Goal: Task Accomplishment & Management: Manage account settings

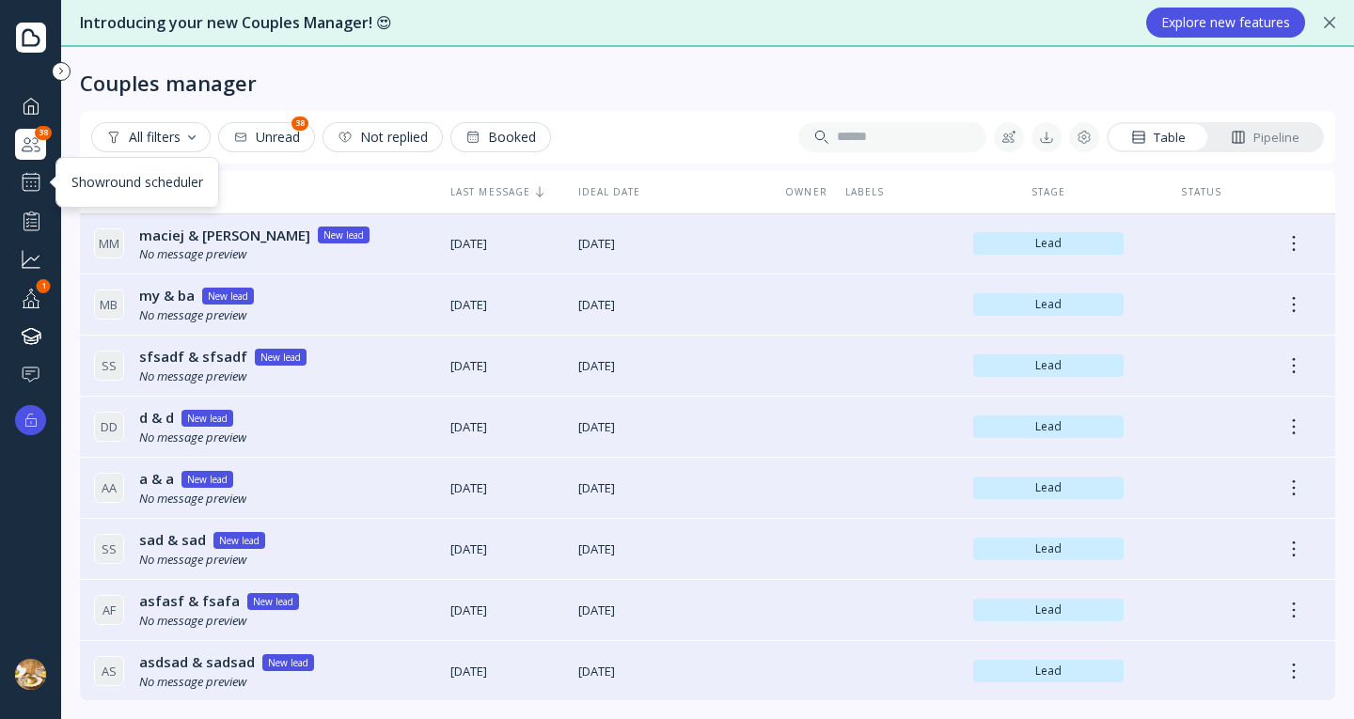
click at [17, 175] on div "Showround scheduler" at bounding box center [30, 182] width 31 height 30
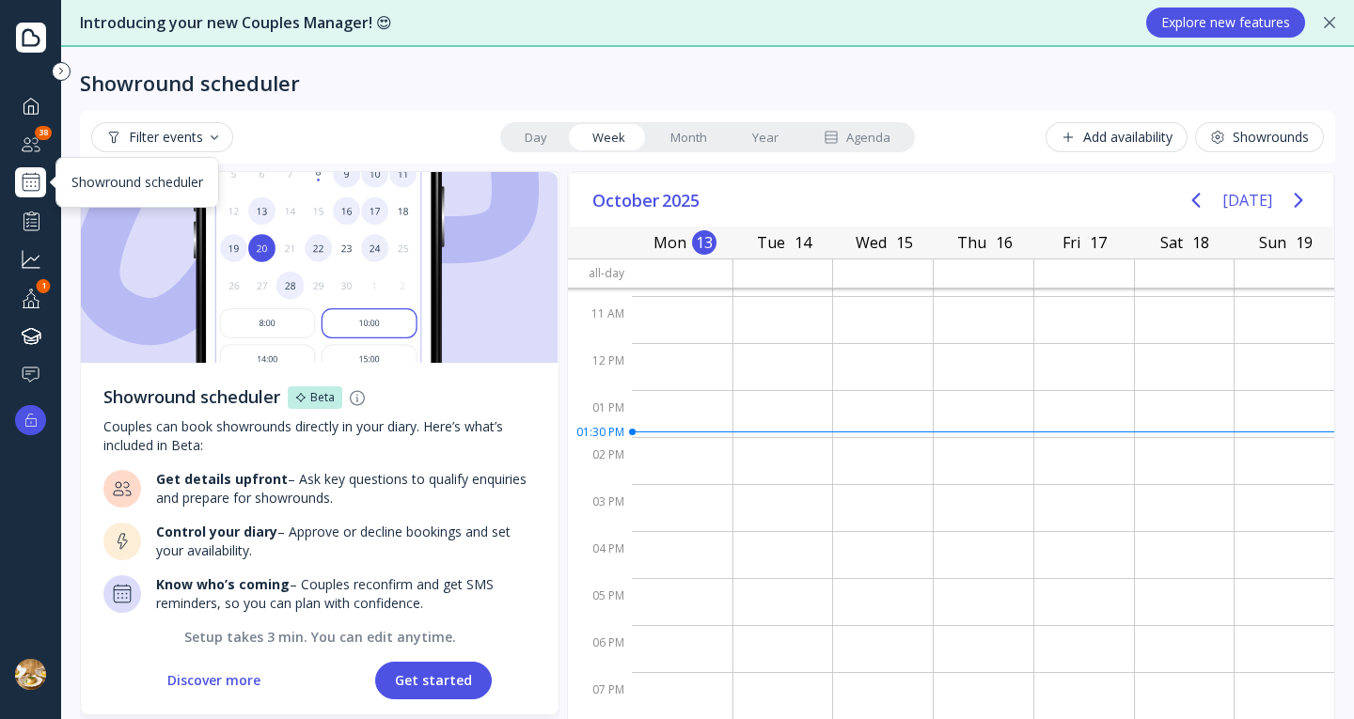
scroll to position [123, 0]
click at [409, 668] on button "Get started" at bounding box center [433, 681] width 117 height 38
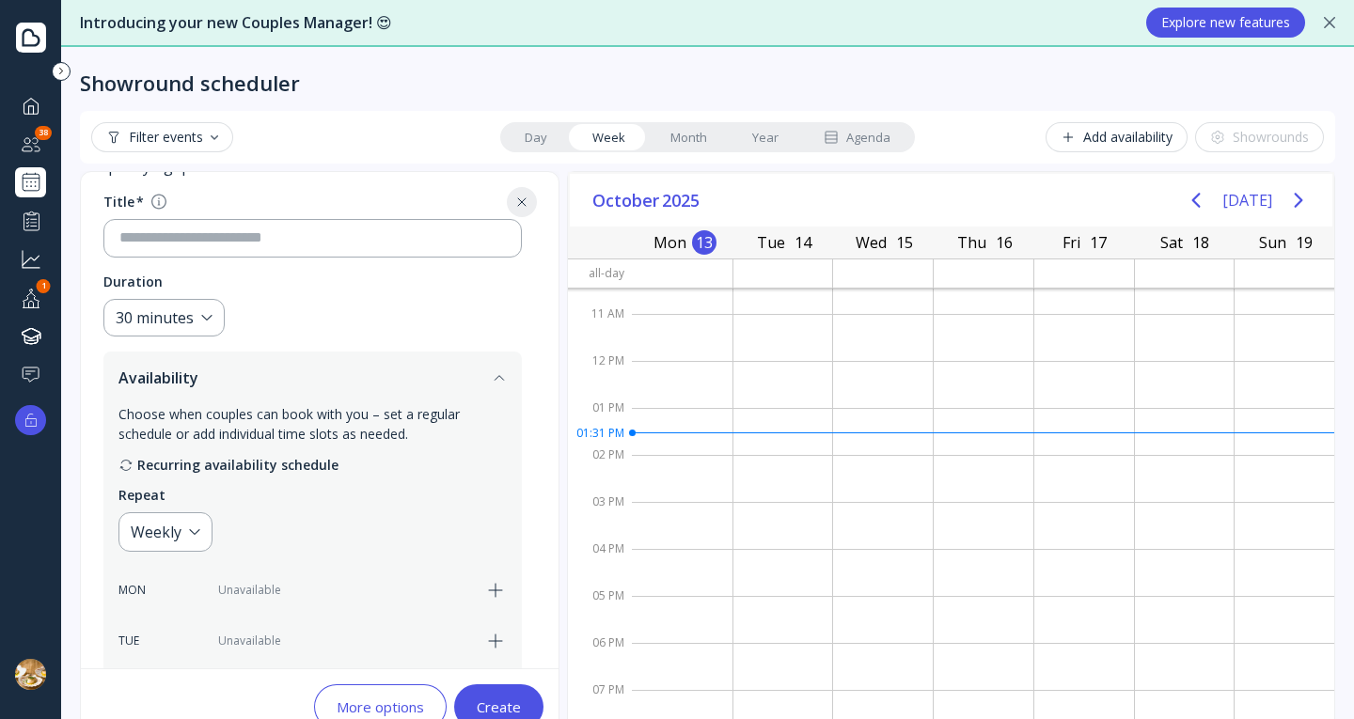
scroll to position [71, 0]
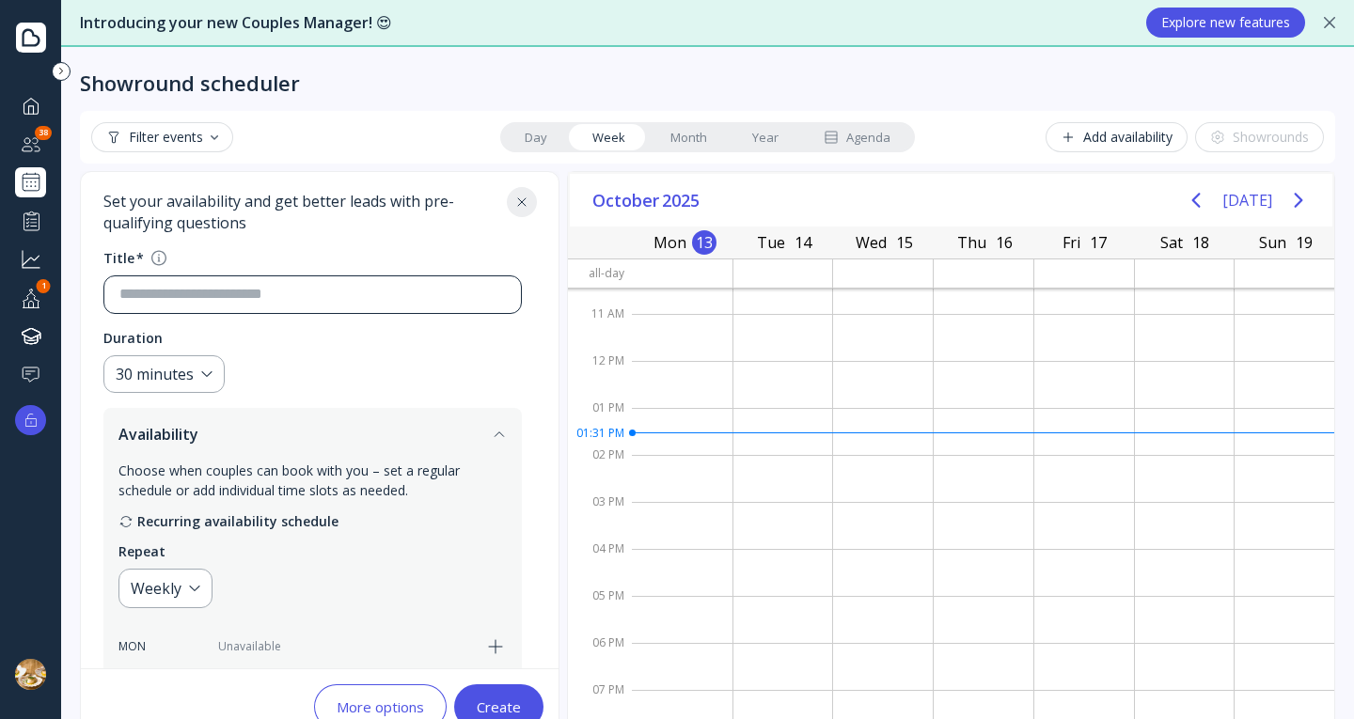
click at [427, 279] on div at bounding box center [304, 294] width 401 height 37
click at [396, 288] on input at bounding box center [312, 295] width 386 height 22
type input "*"
type input "****"
click at [543, 325] on div "Showround scheduler Set your availability and get better leads with pre-qualify…" at bounding box center [313, 720] width 464 height 1238
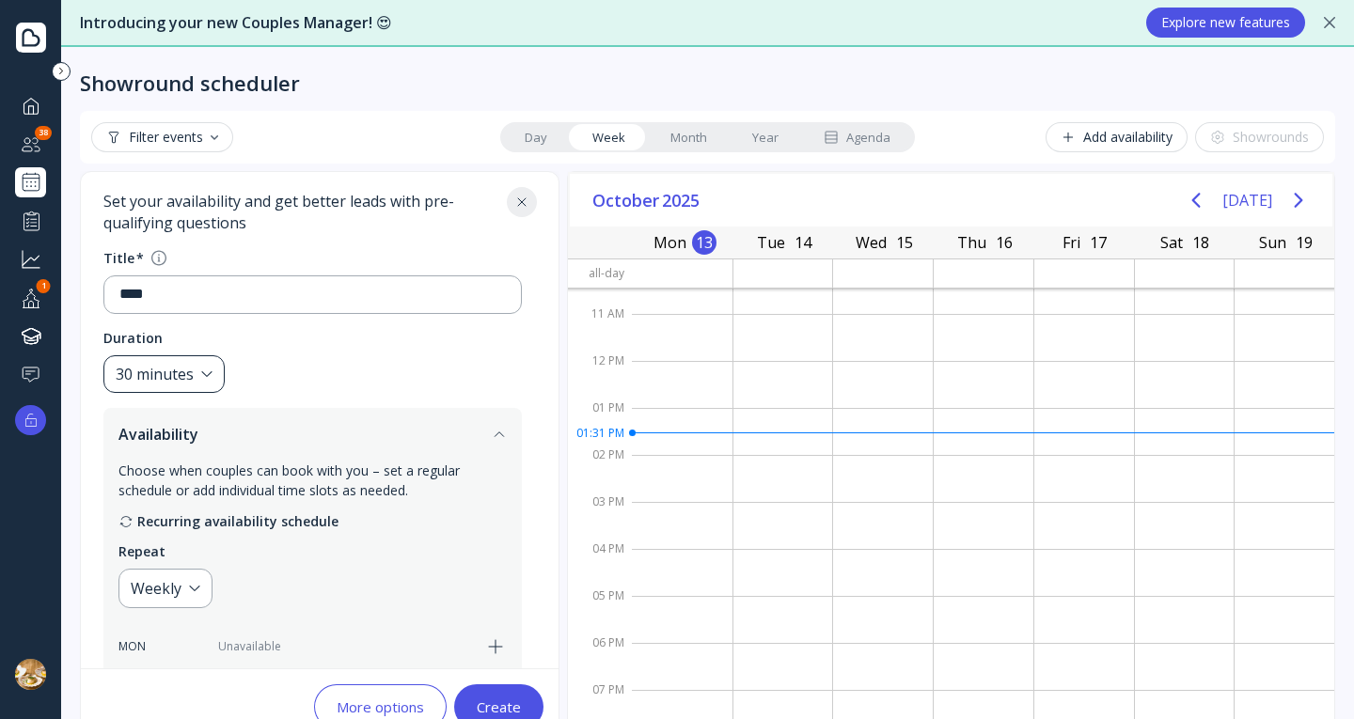
click at [190, 384] on div "30 minutes" at bounding box center [155, 375] width 78 height 22
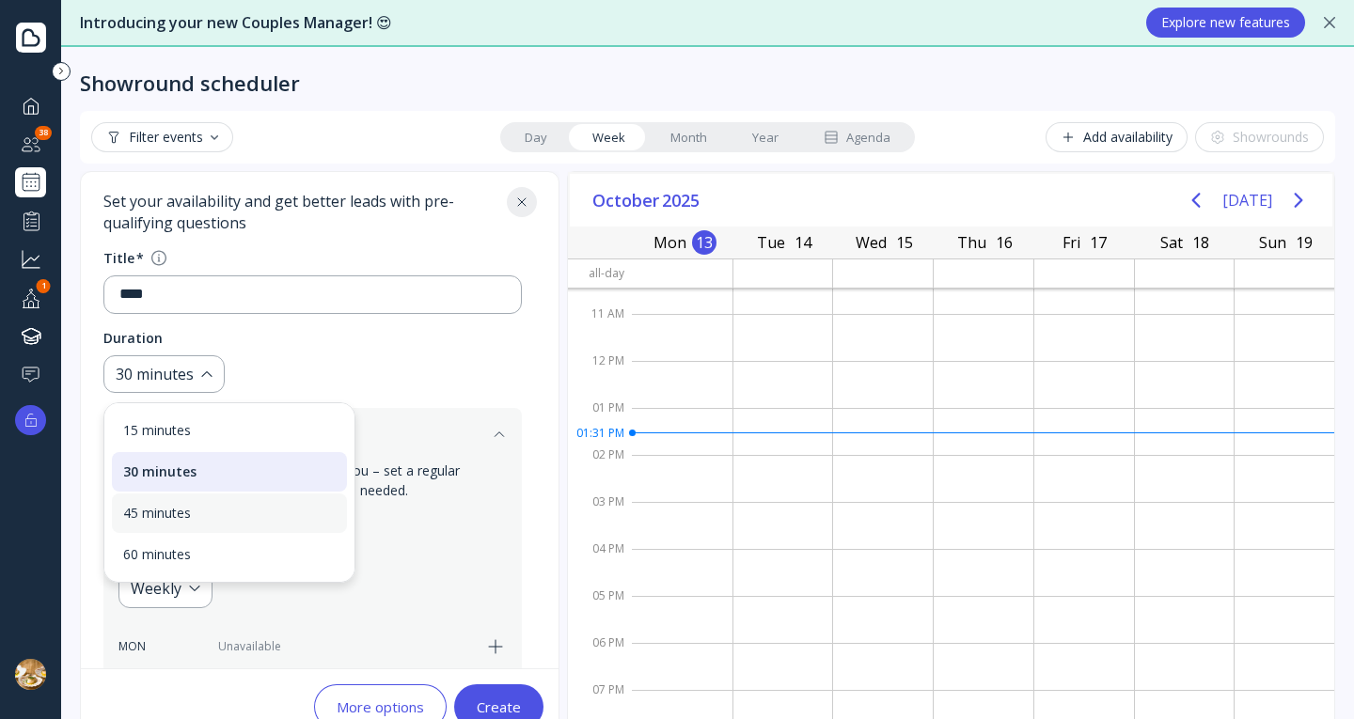
click at [180, 521] on div "45 minutes" at bounding box center [229, 513] width 212 height 17
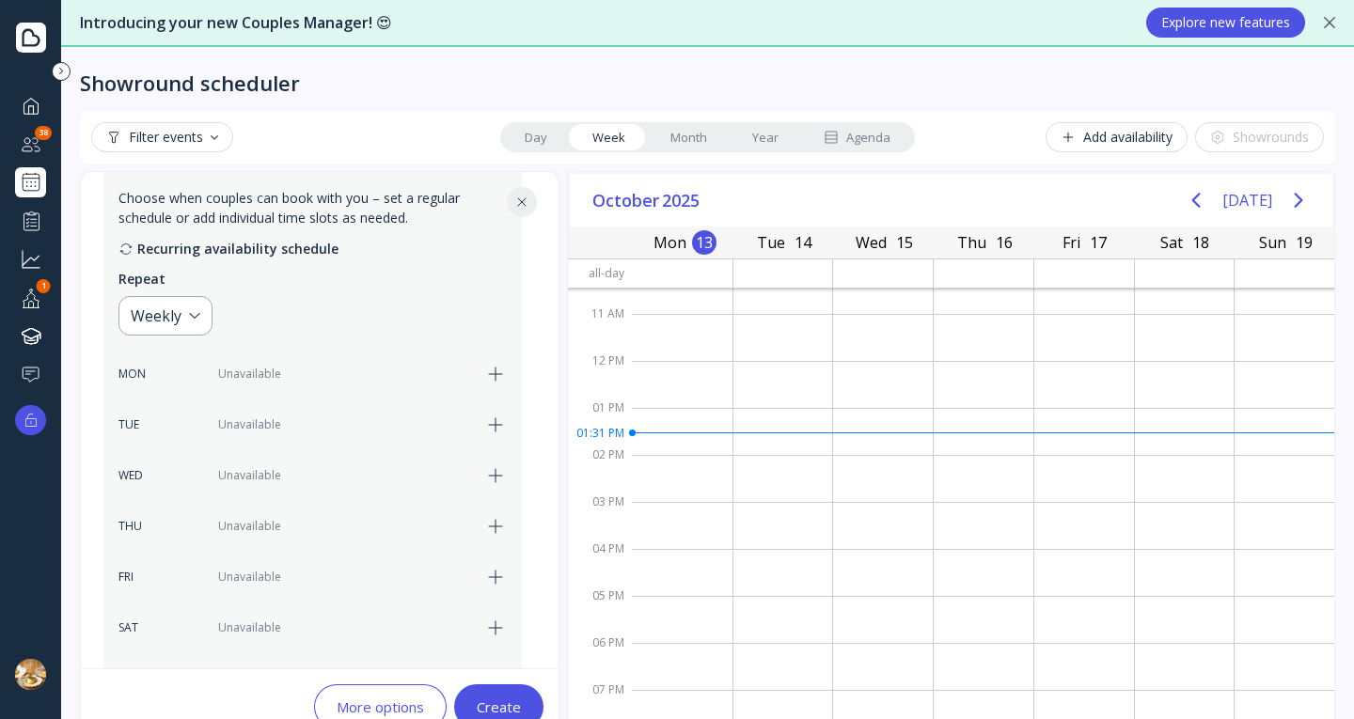
scroll to position [347, 0]
click at [495, 419] on icon "button" at bounding box center [495, 422] width 13 height 13
click at [508, 479] on div "Choose when couples can book with you – set a regular schedule or add individua…" at bounding box center [312, 549] width 418 height 728
click at [492, 479] on icon "button" at bounding box center [495, 473] width 23 height 23
click at [499, 510] on div "THU Unavailable" at bounding box center [312, 523] width 388 height 39
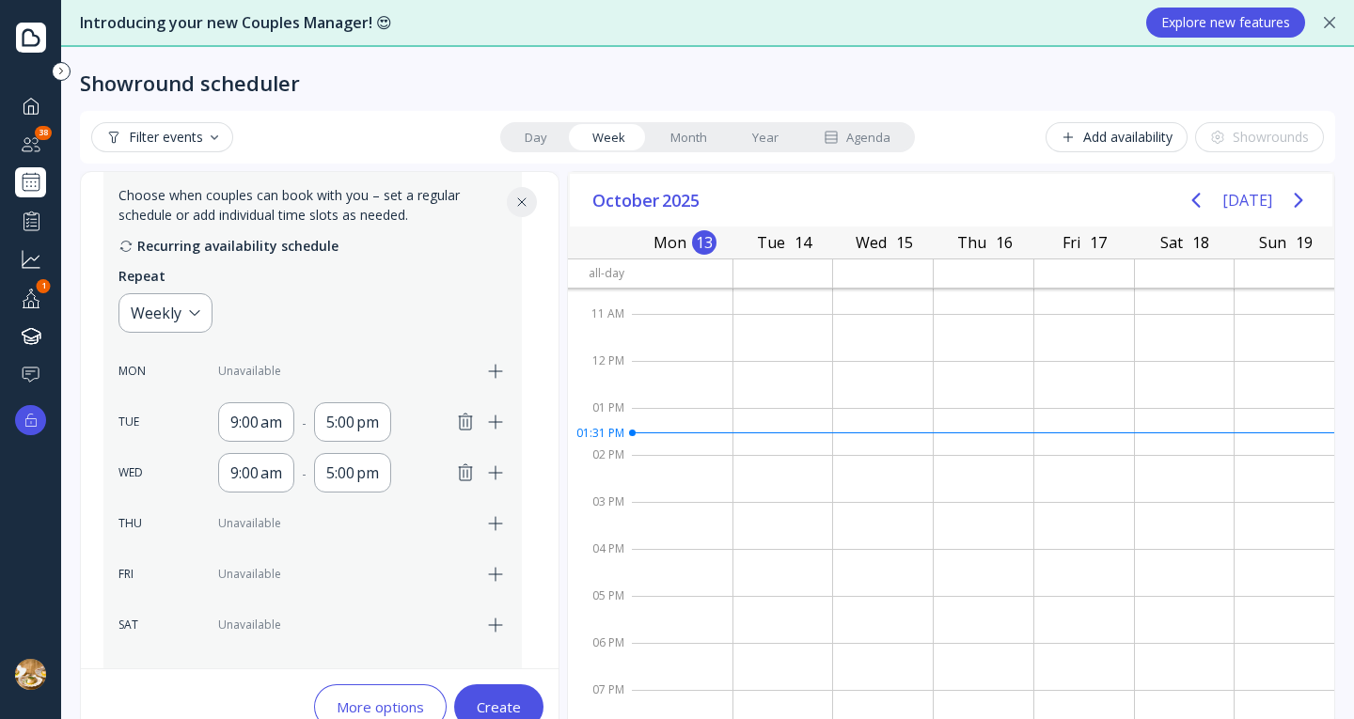
click at [499, 517] on icon "button" at bounding box center [495, 523] width 23 height 23
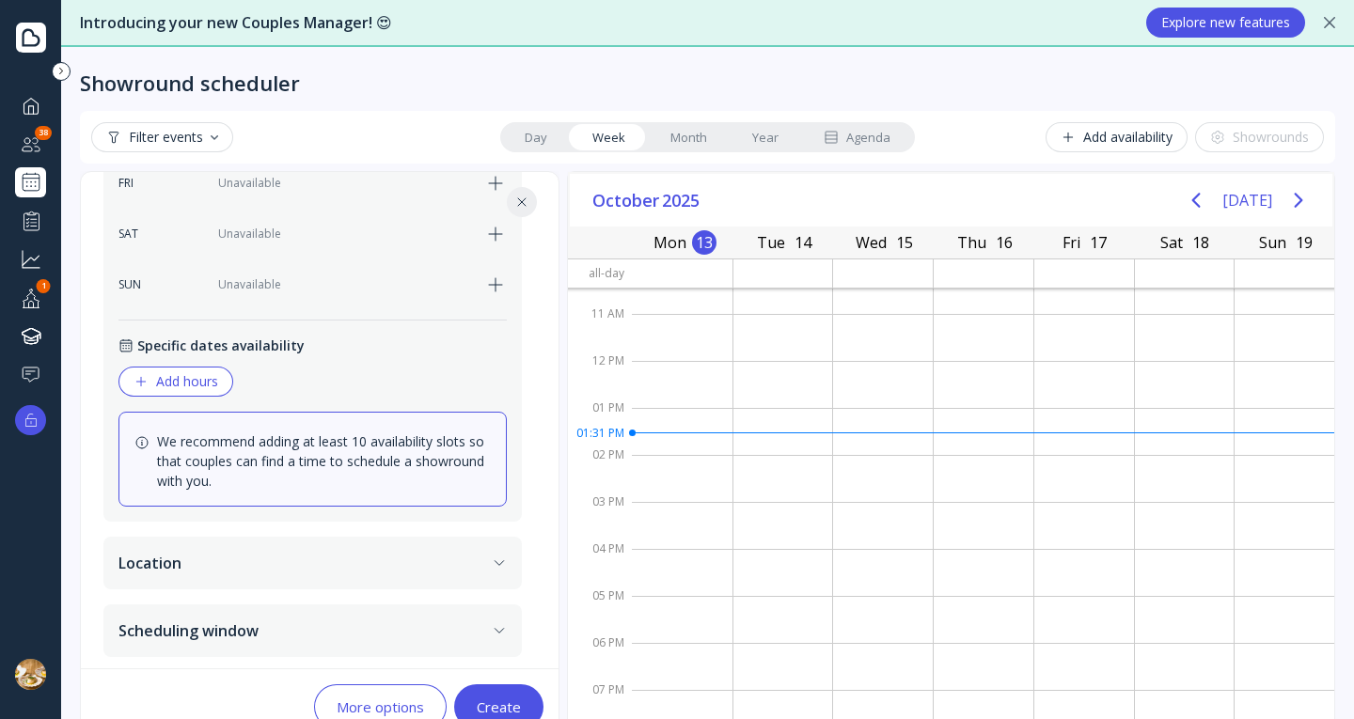
scroll to position [742, 0]
click at [196, 365] on button "Add hours" at bounding box center [175, 378] width 115 height 30
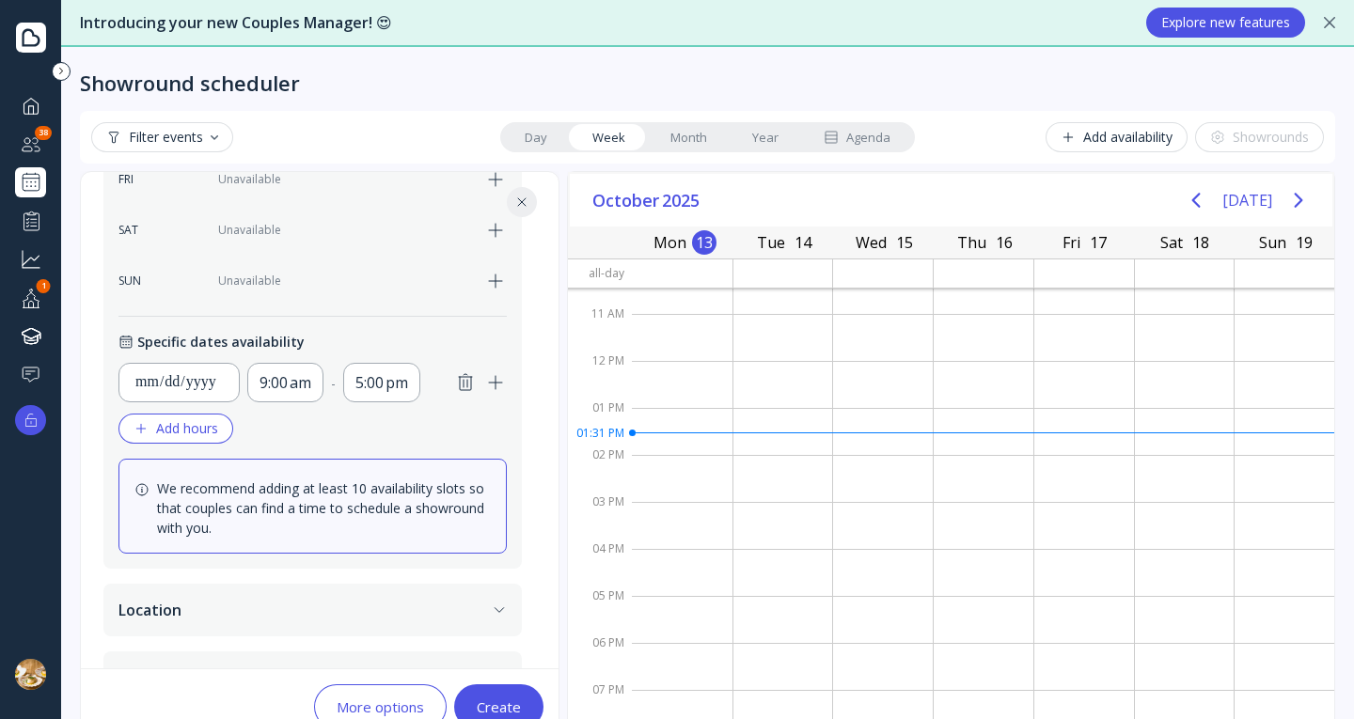
click at [464, 601] on button "Location" at bounding box center [312, 610] width 418 height 53
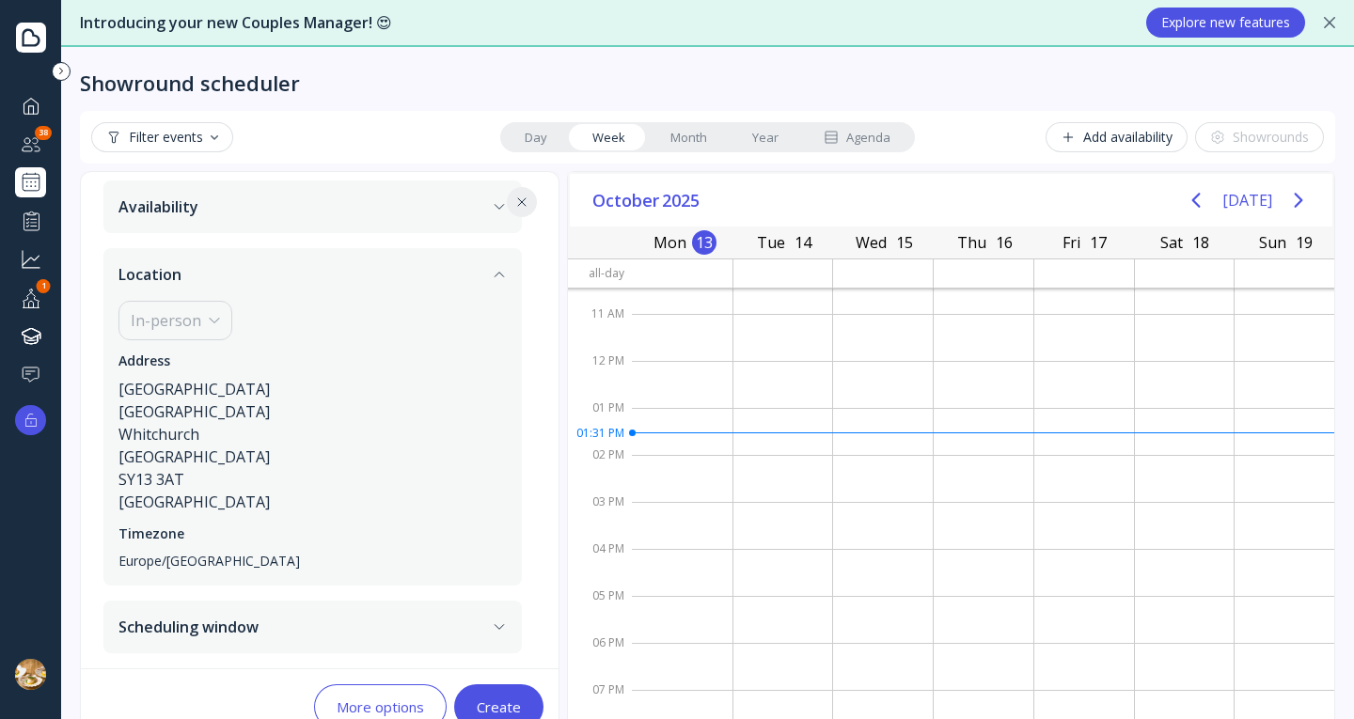
scroll to position [299, 0]
click at [427, 636] on button "Scheduling window" at bounding box center [312, 627] width 418 height 53
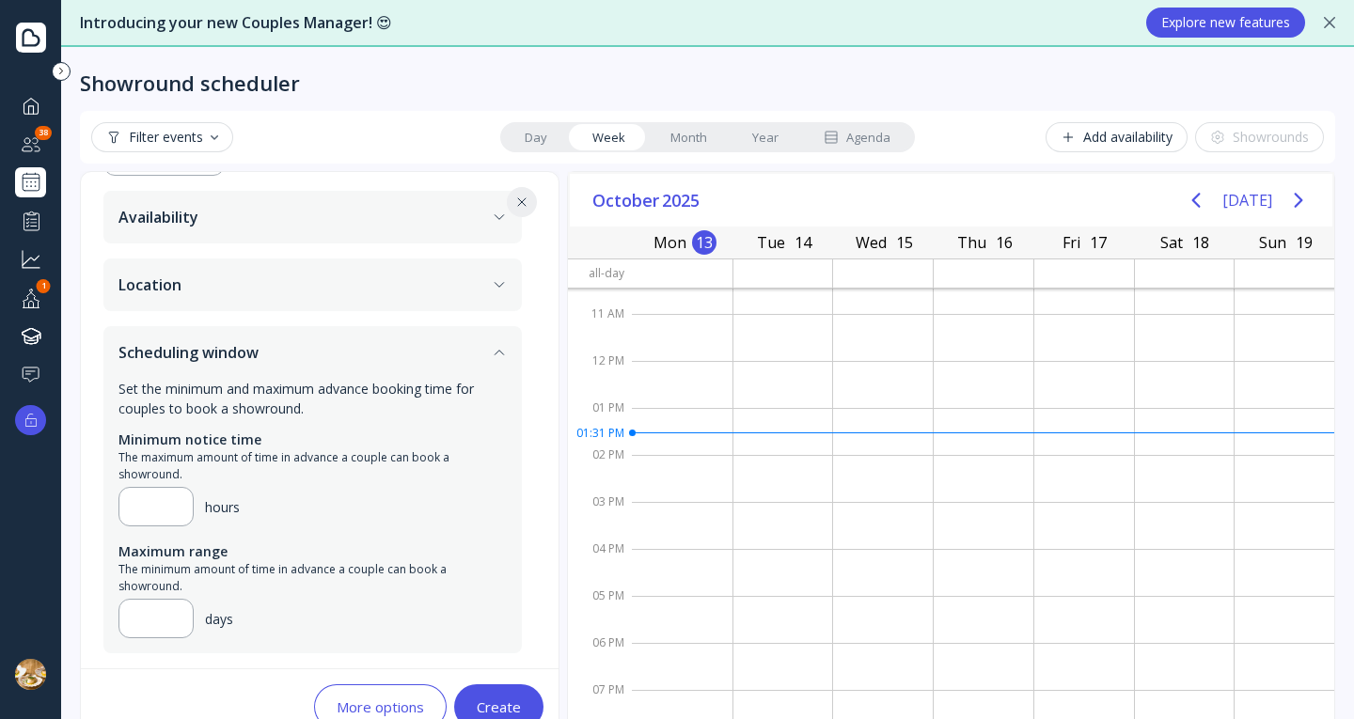
click at [494, 689] on button "Create" at bounding box center [498, 706] width 89 height 45
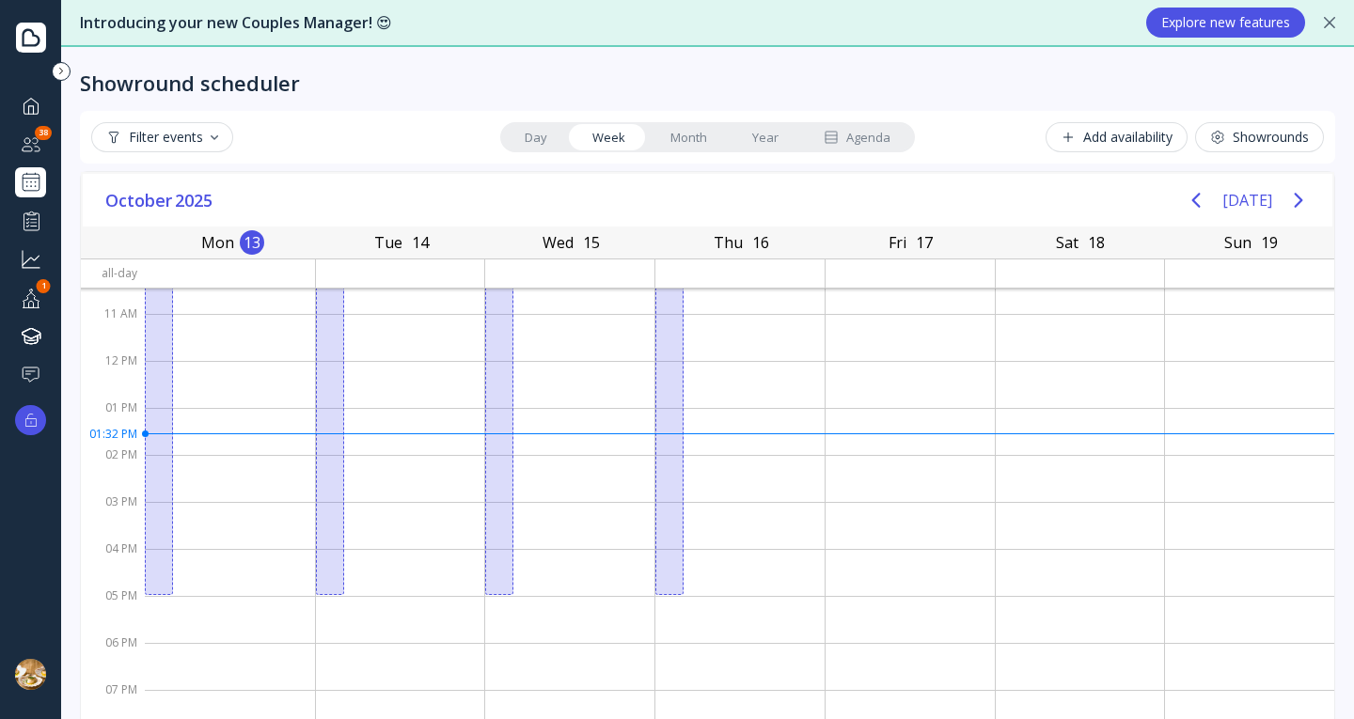
click at [1112, 141] on div "Add availability" at bounding box center [1117, 137] width 112 height 15
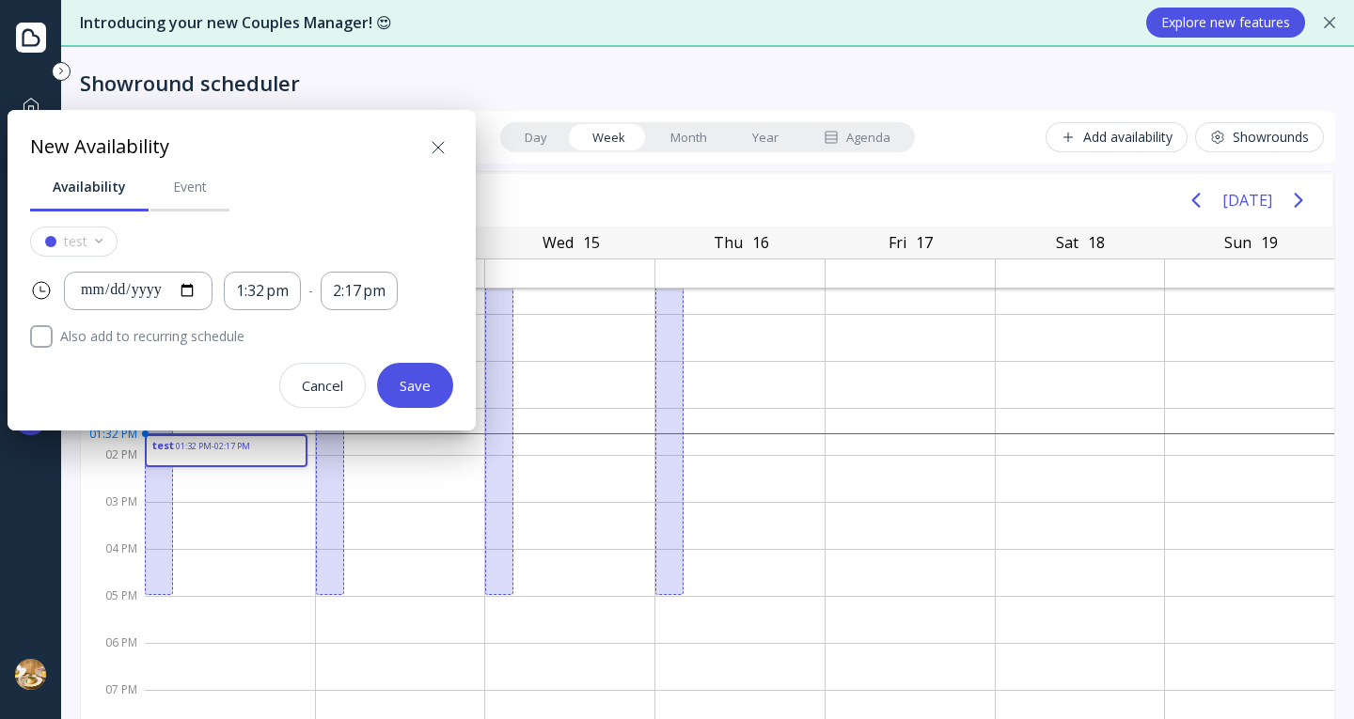
click at [328, 378] on div "Cancel" at bounding box center [322, 385] width 41 height 15
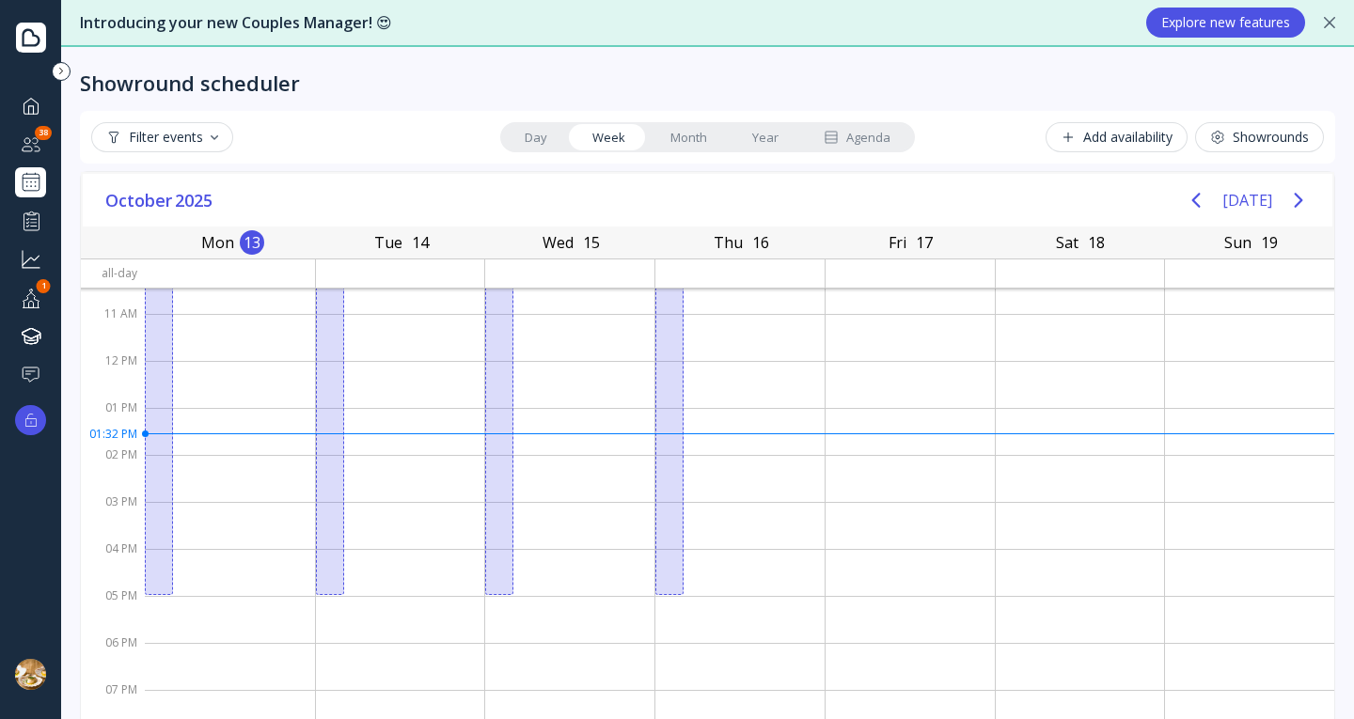
click at [1214, 144] on div "Showrounds" at bounding box center [1259, 137] width 99 height 15
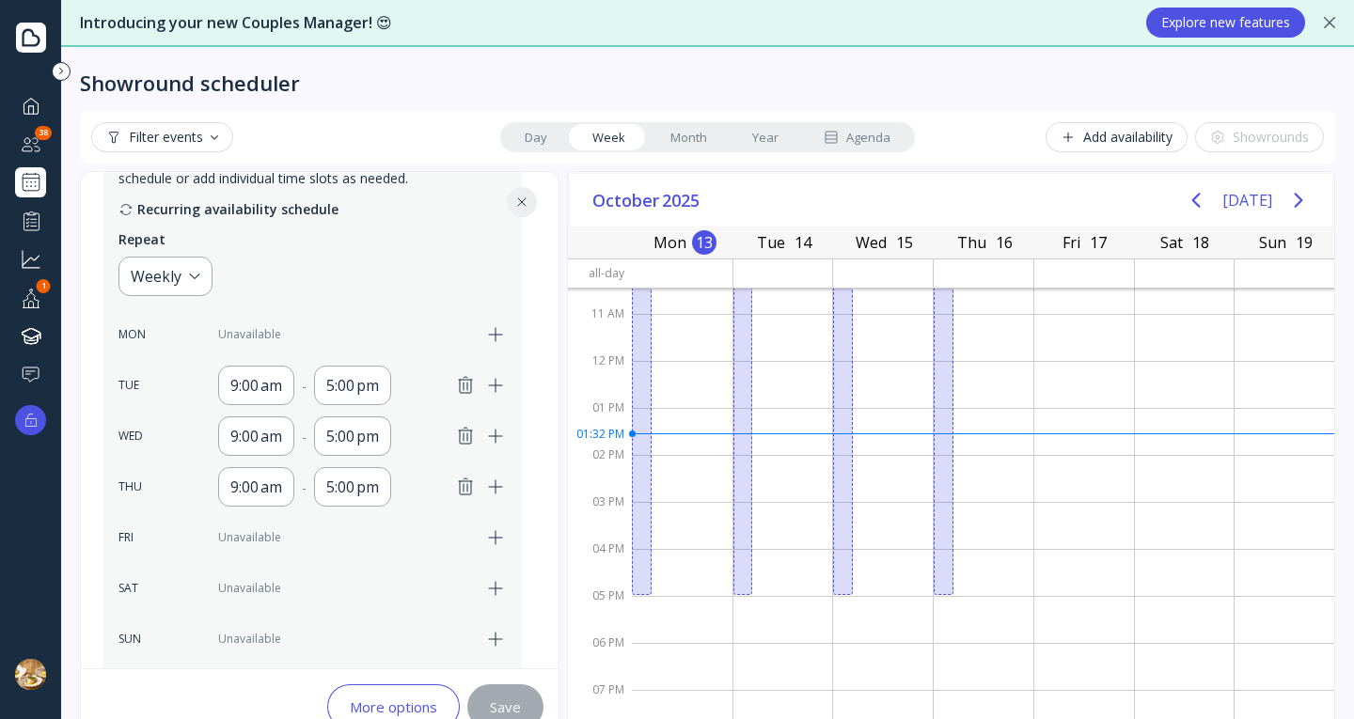
scroll to position [400, 0]
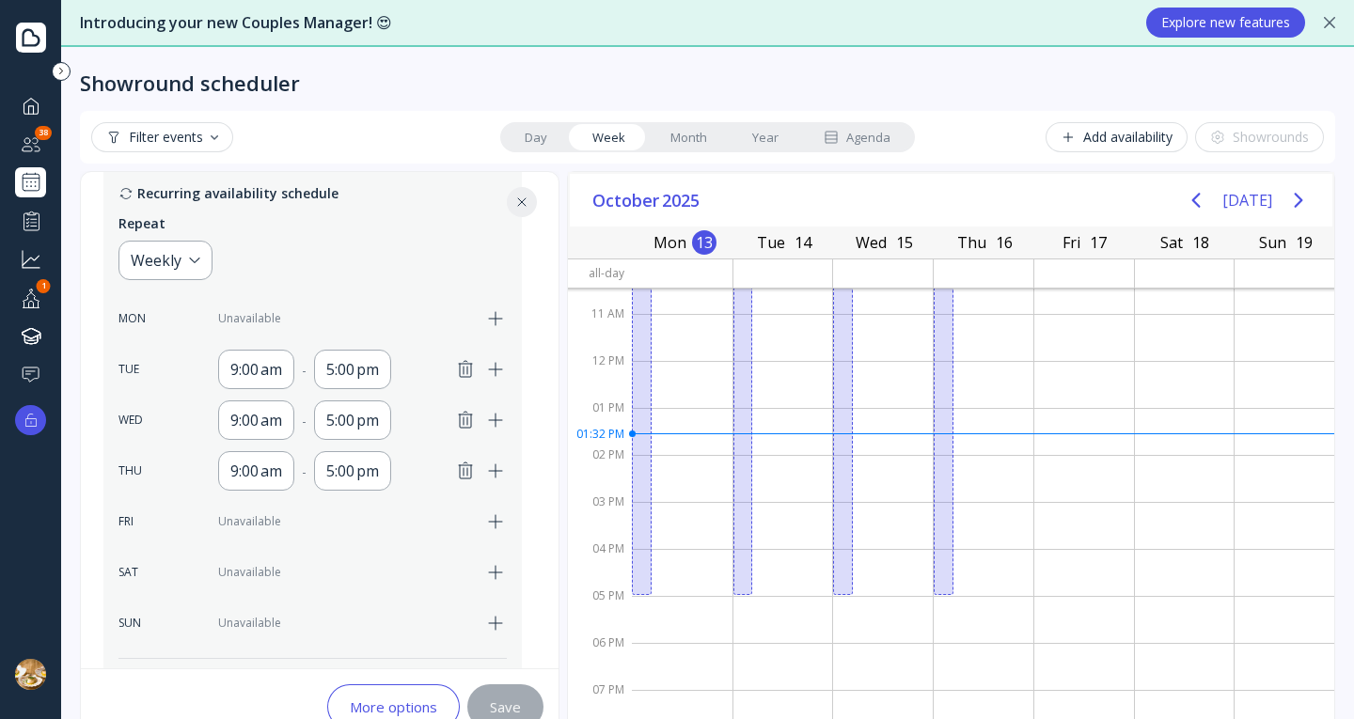
click at [471, 366] on icon "button" at bounding box center [465, 369] width 13 height 16
click at [472, 418] on icon "button" at bounding box center [465, 420] width 23 height 23
click at [466, 479] on icon "button" at bounding box center [465, 471] width 23 height 23
click at [521, 197] on icon at bounding box center [521, 202] width 15 height 15
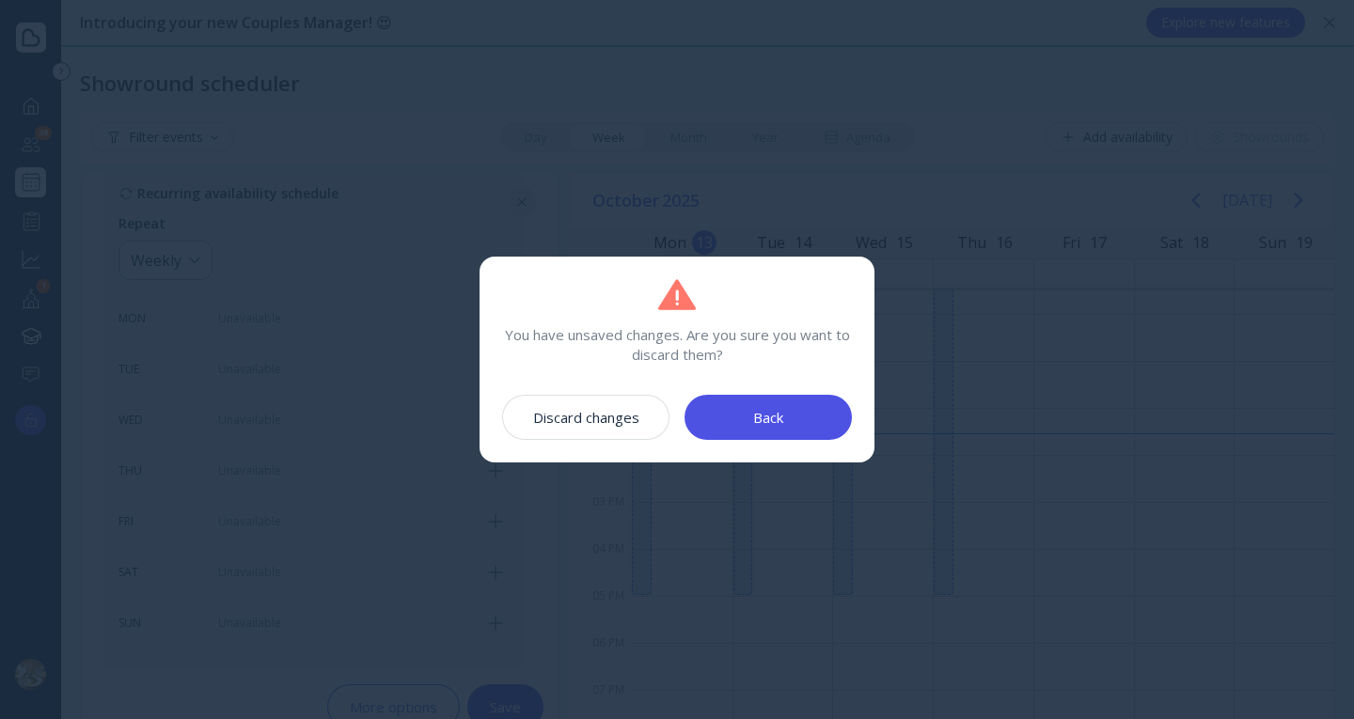
click at [635, 417] on div "Discard changes" at bounding box center [586, 417] width 106 height 15
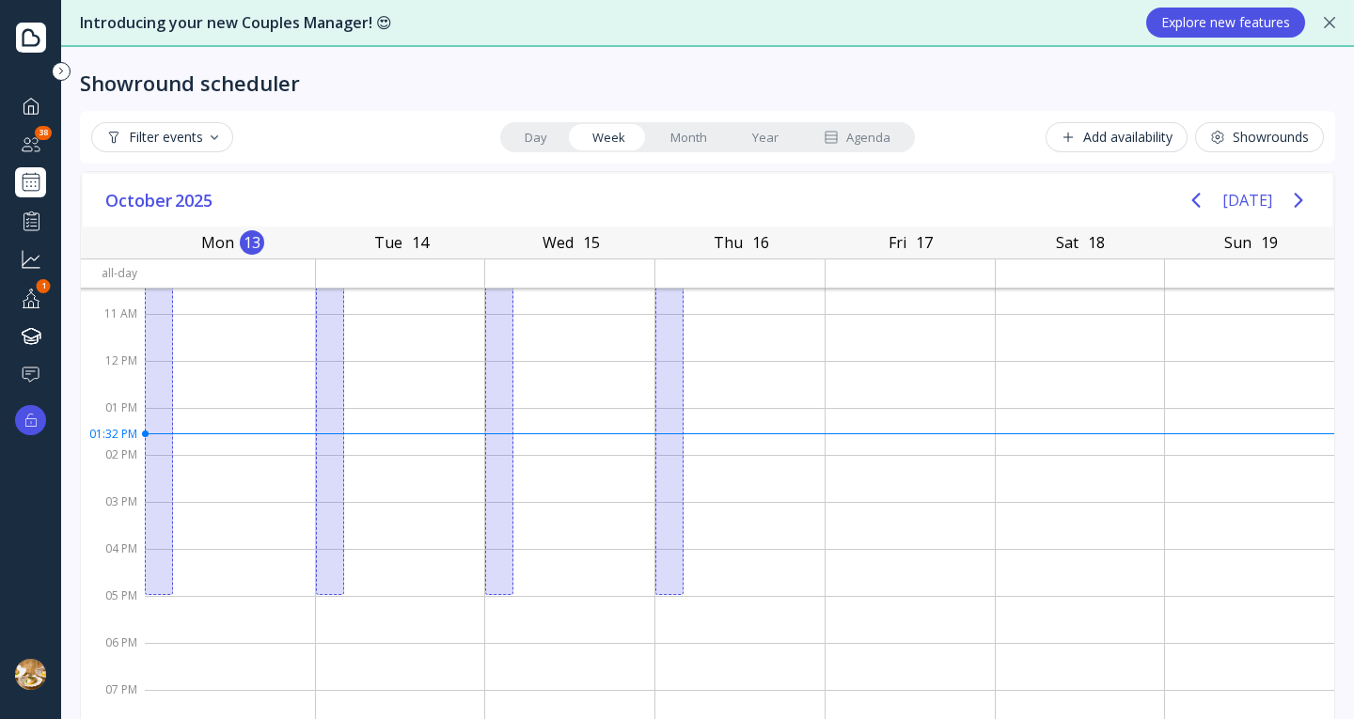
click at [1212, 140] on div "Showrounds" at bounding box center [1259, 137] width 99 height 15
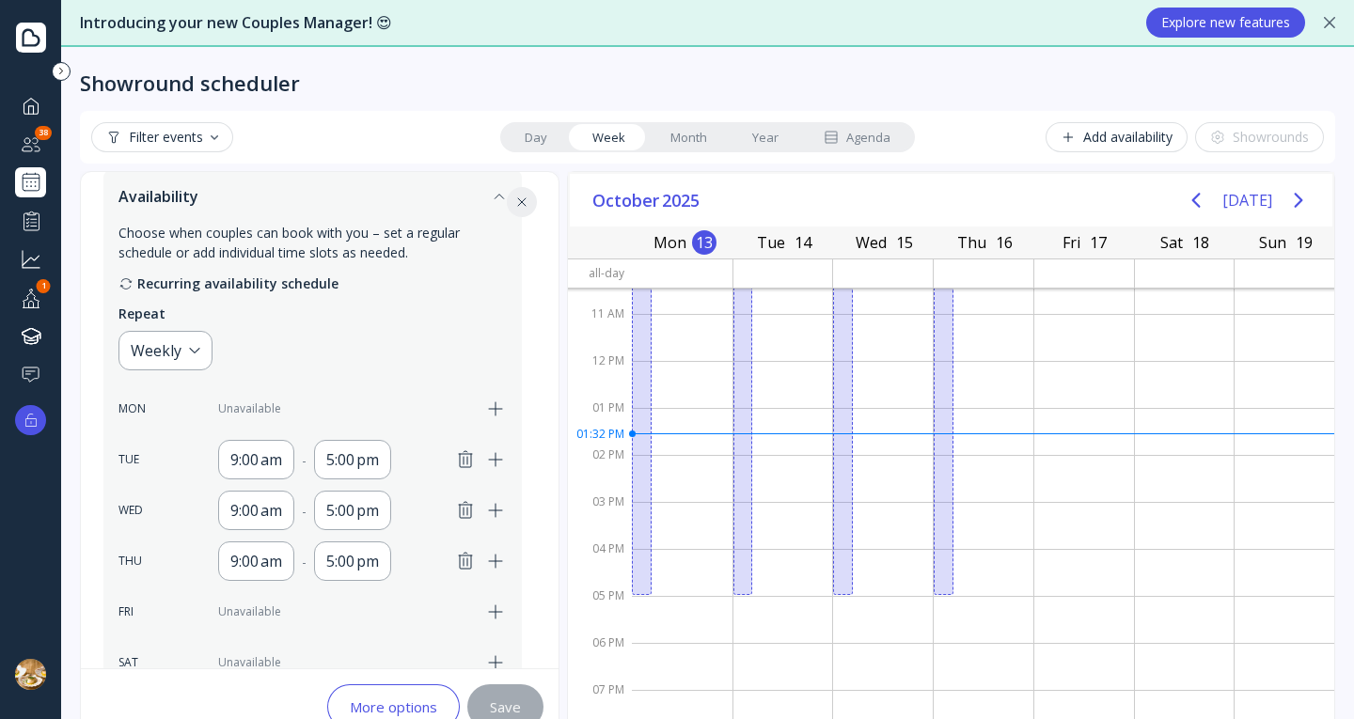
scroll to position [447, 0]
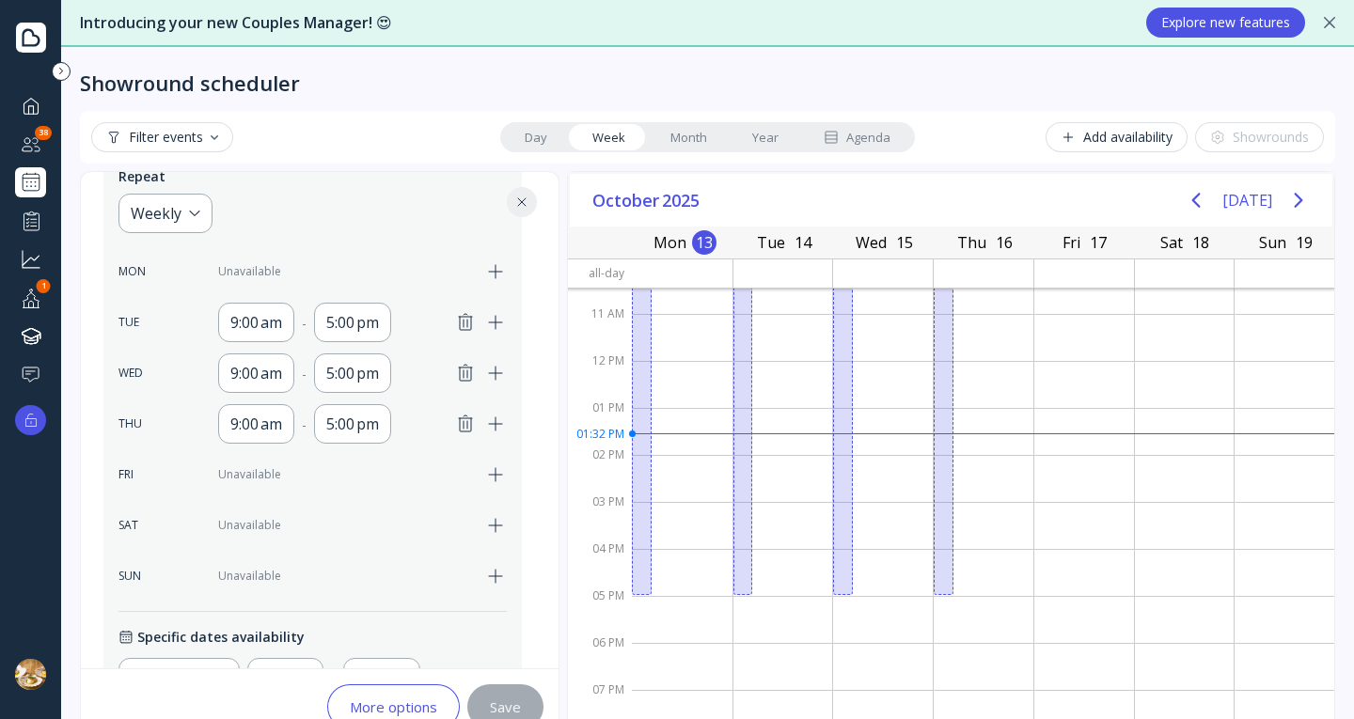
click at [461, 320] on icon "button" at bounding box center [465, 322] width 23 height 23
click at [458, 372] on icon "button" at bounding box center [465, 373] width 23 height 23
click at [463, 408] on div "9:00 am - 5:00 pm" at bounding box center [332, 423] width 349 height 39
click at [464, 428] on icon "button" at bounding box center [465, 424] width 13 height 16
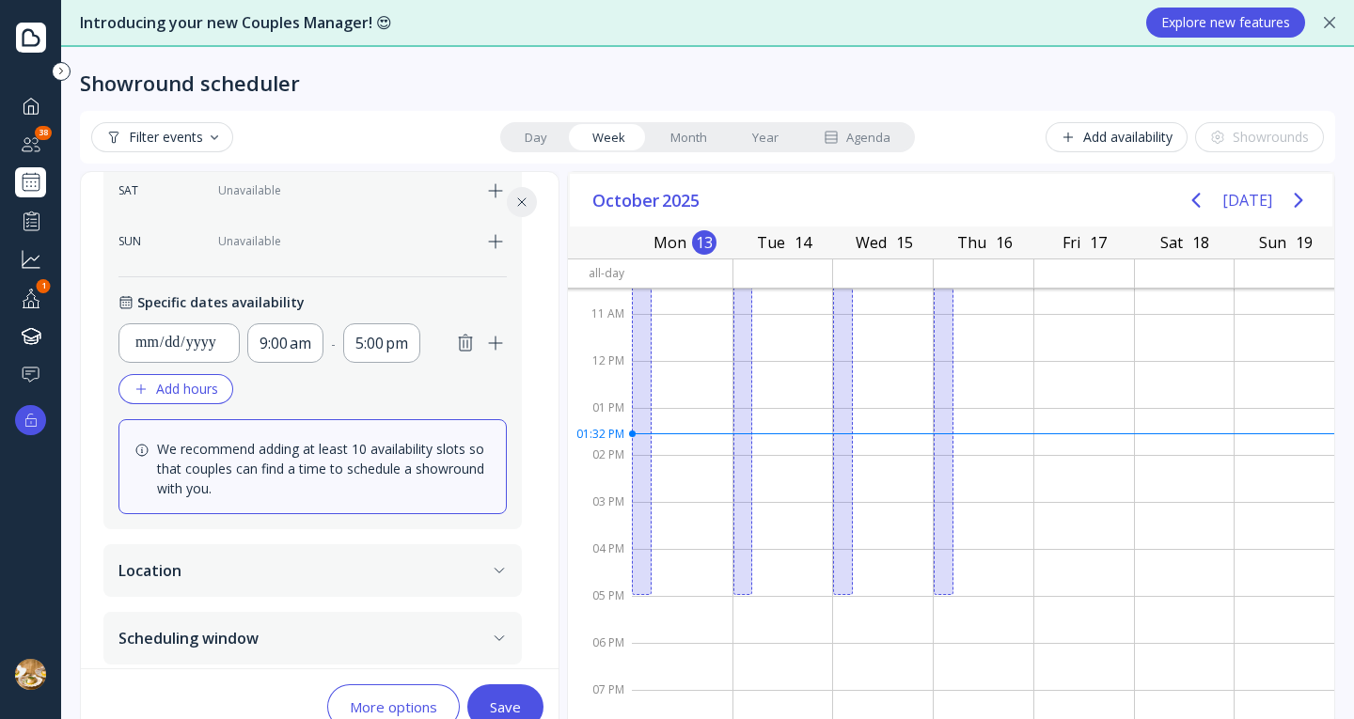
scroll to position [793, 0]
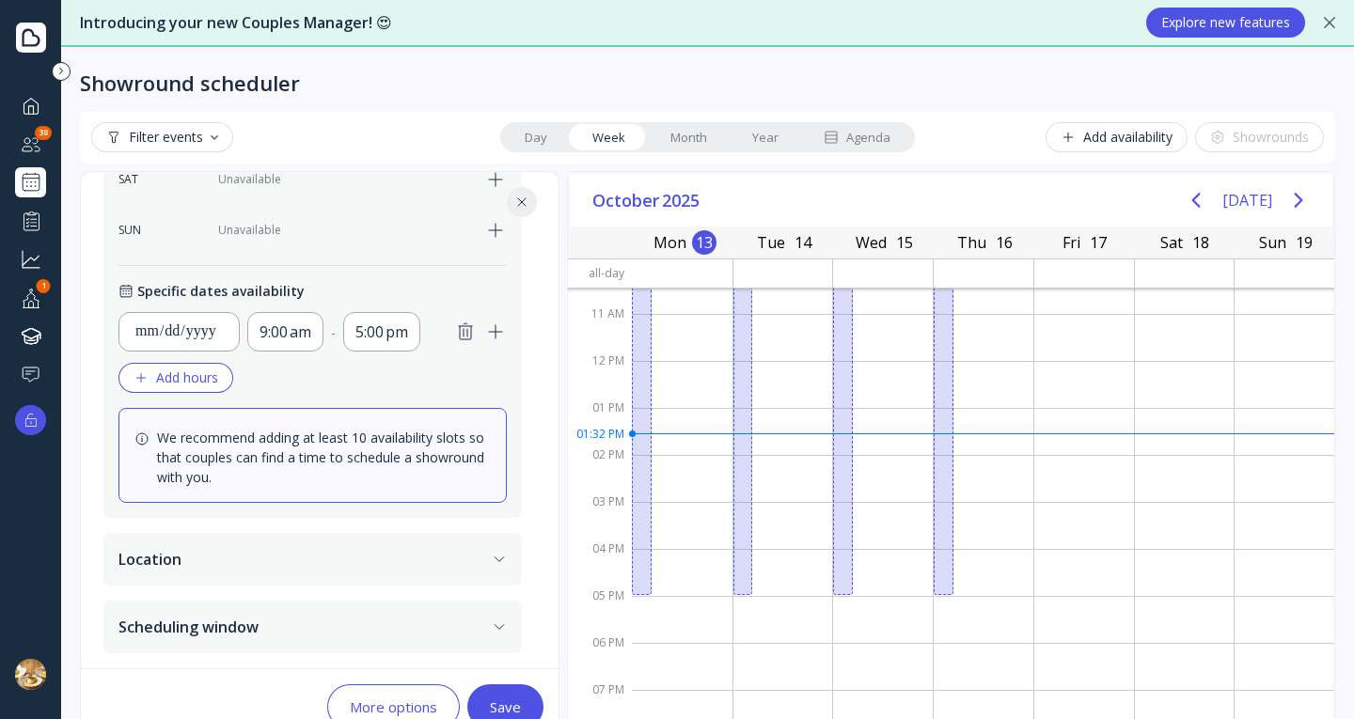
click at [464, 333] on icon "button" at bounding box center [465, 332] width 23 height 23
click at [496, 703] on div "Save" at bounding box center [505, 706] width 31 height 15
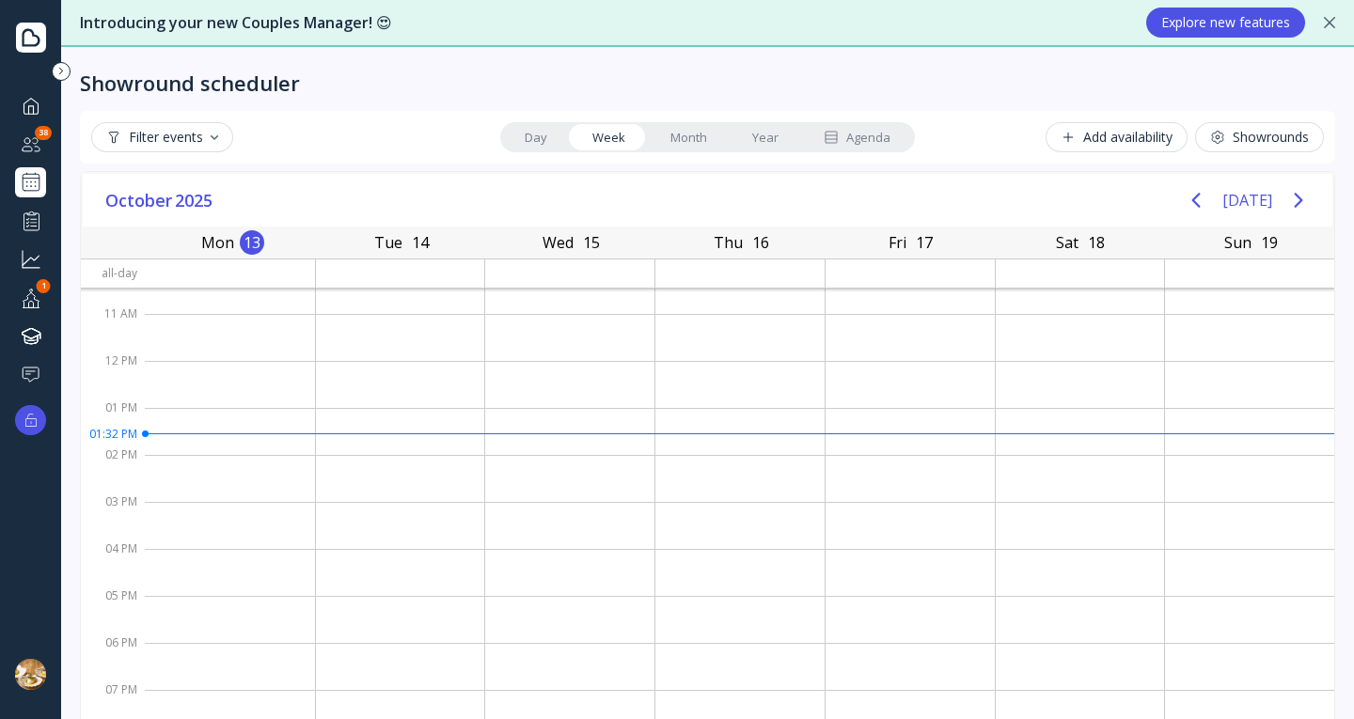
click at [197, 130] on div "Filter events" at bounding box center [162, 137] width 112 height 15
click at [1269, 135] on div "Showrounds" at bounding box center [1259, 137] width 99 height 15
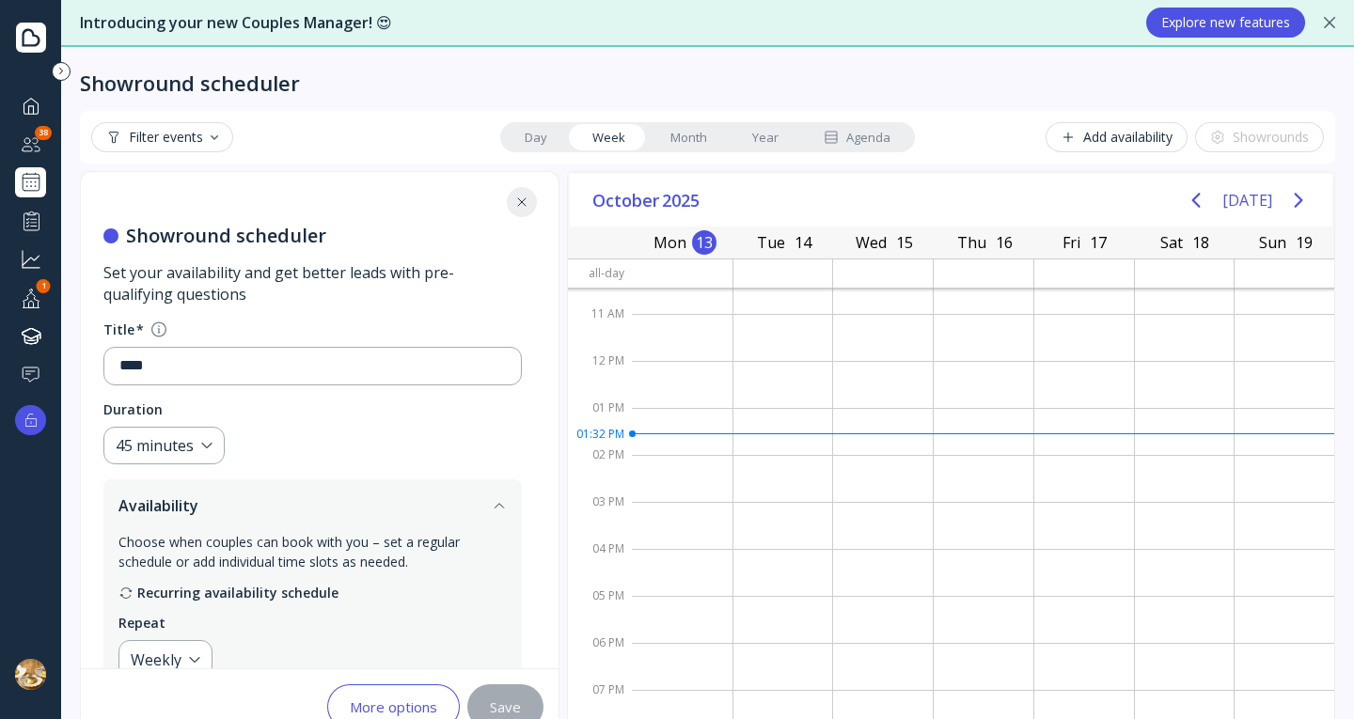
click at [1336, 24] on div "Introducing your new Couples Manager! 😍 Explore new features" at bounding box center [707, 23] width 1293 height 47
click at [1333, 24] on icon at bounding box center [1329, 22] width 11 height 11
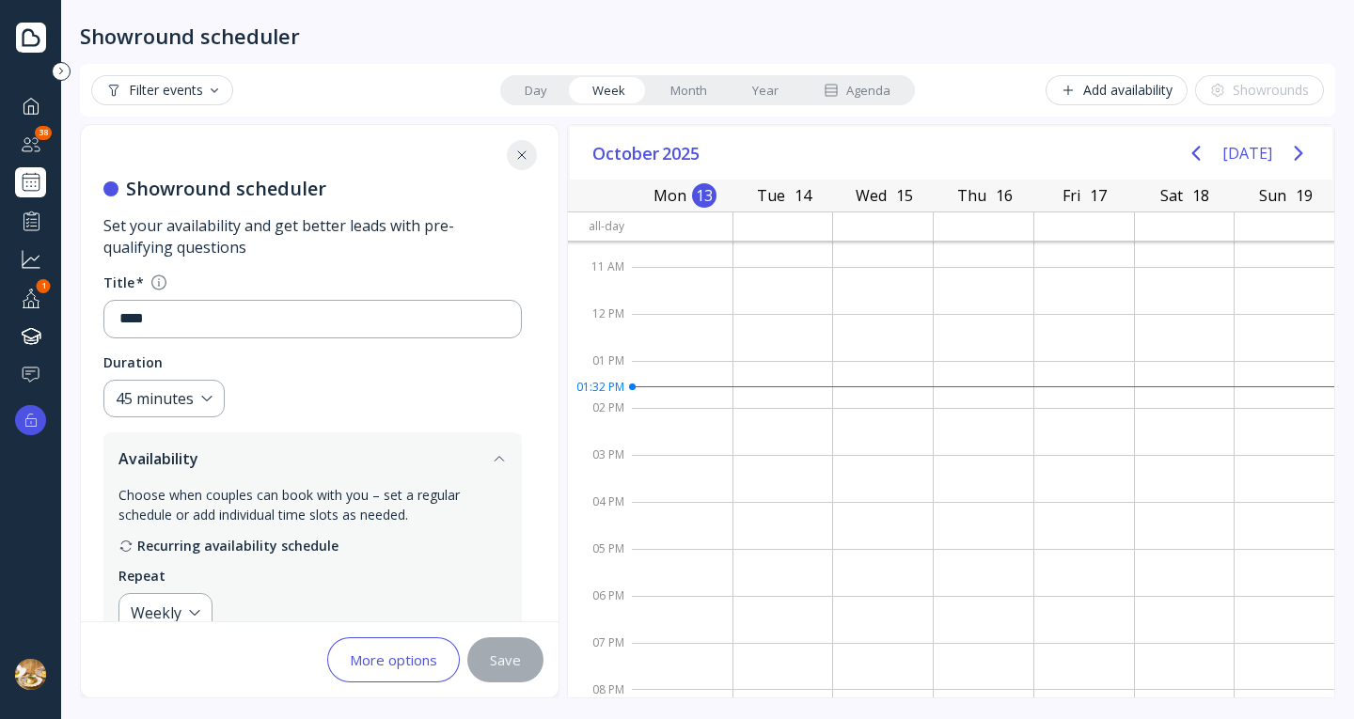
click at [43, 14] on div "Dashboard Couples manager 38 Showround scheduler Performance Grow your business…" at bounding box center [30, 359] width 61 height 719
click at [35, 26] on icon at bounding box center [31, 38] width 30 height 30
